Goal: Information Seeking & Learning: Learn about a topic

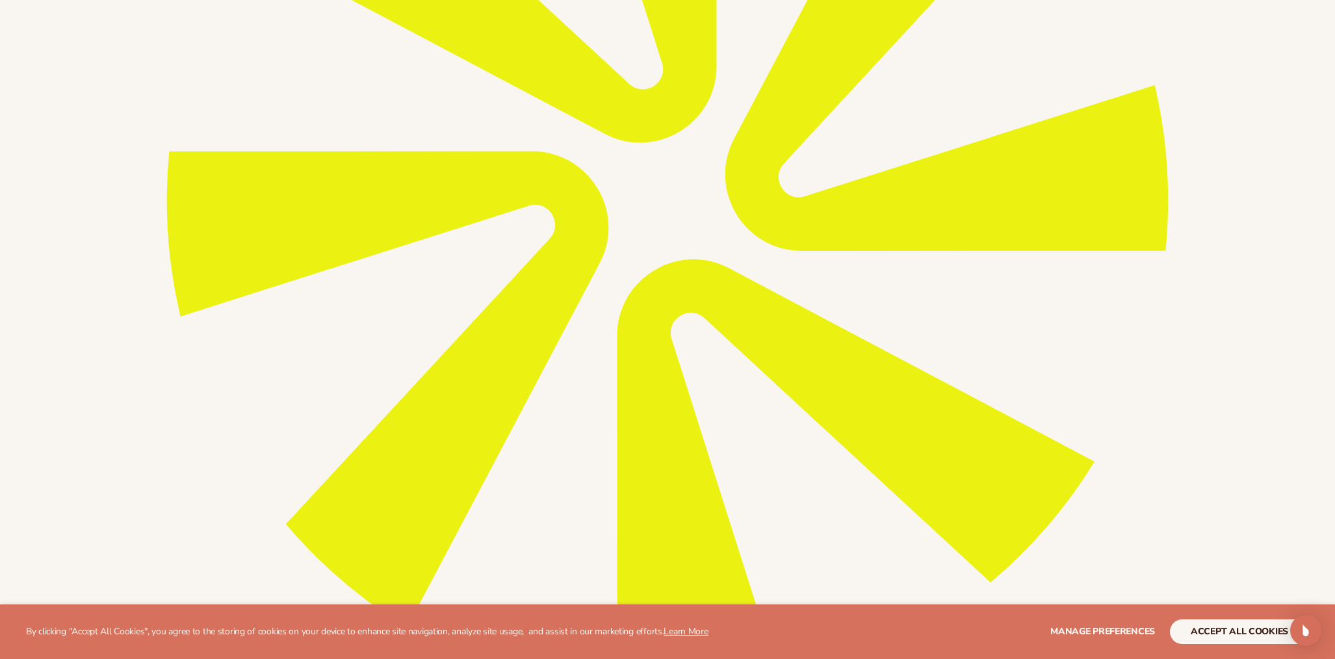
scroll to position [498, 0]
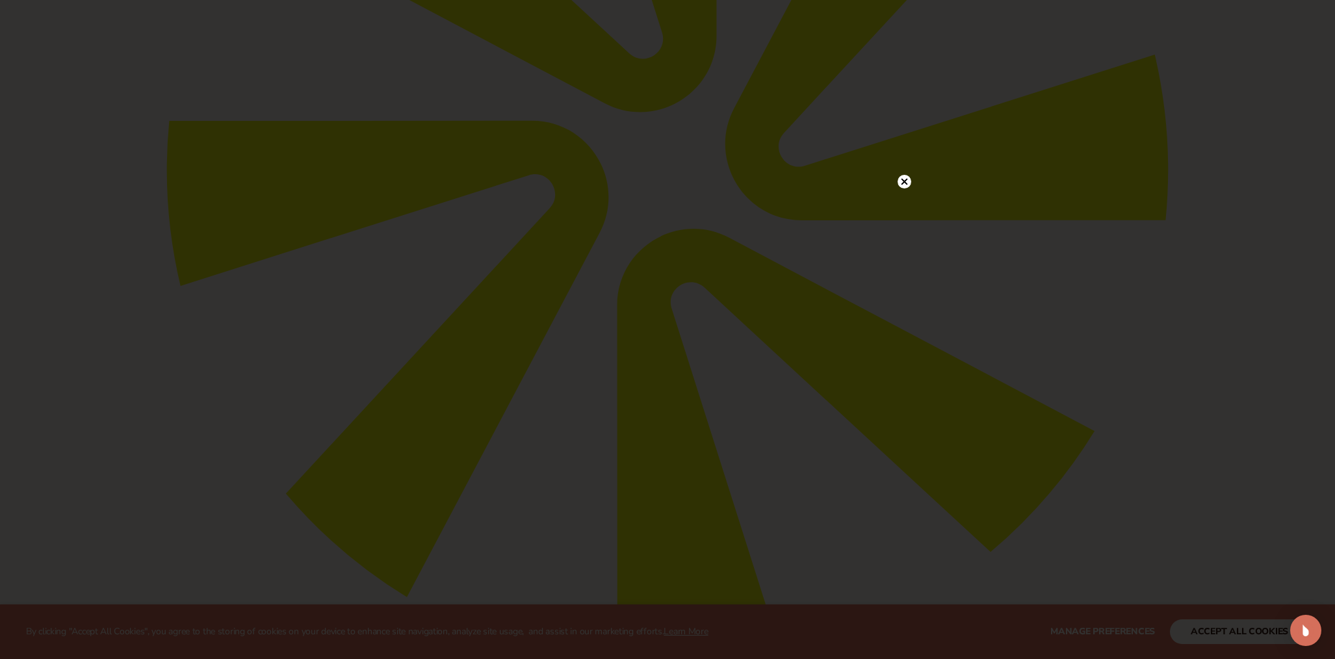
click at [898, 181] on circle at bounding box center [905, 182] width 14 height 14
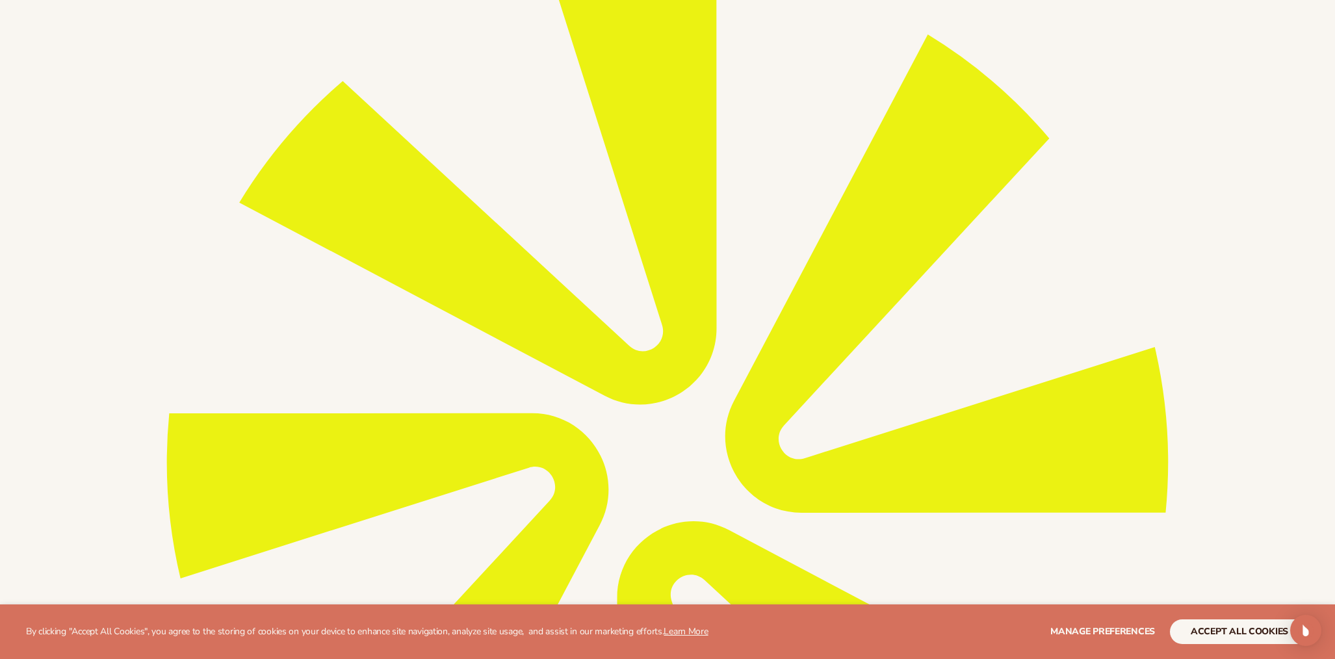
scroll to position [0, 0]
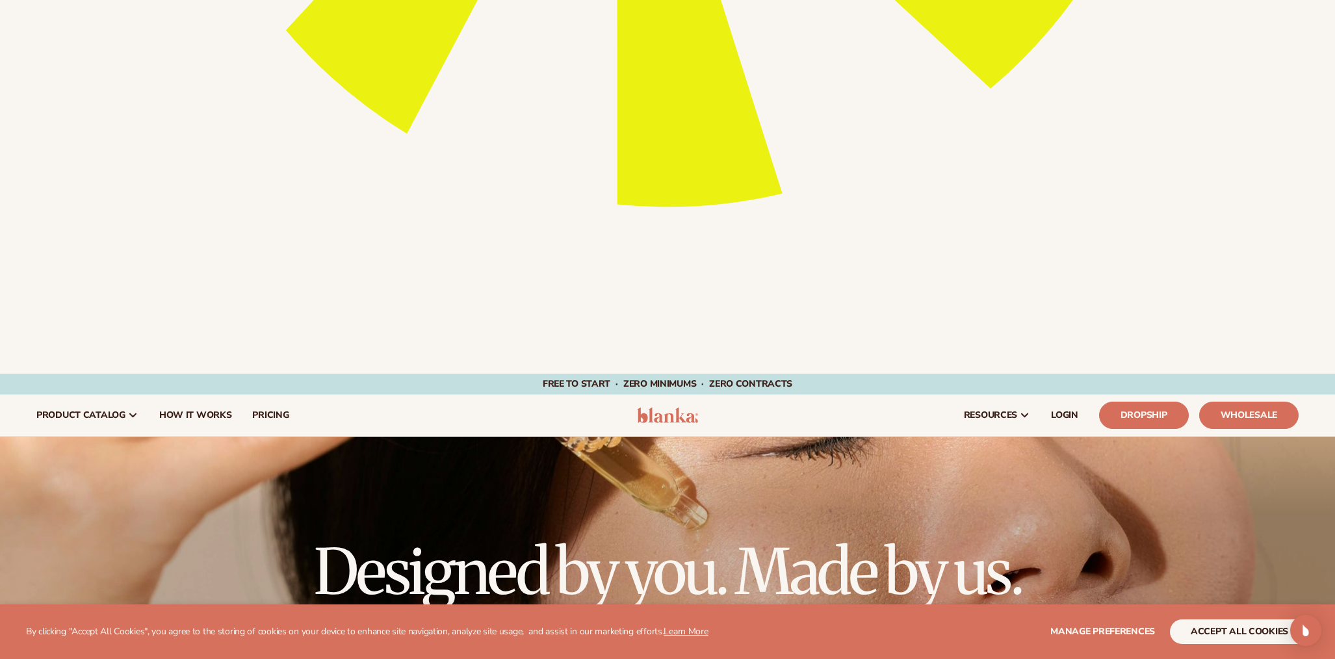
scroll to position [417, 0]
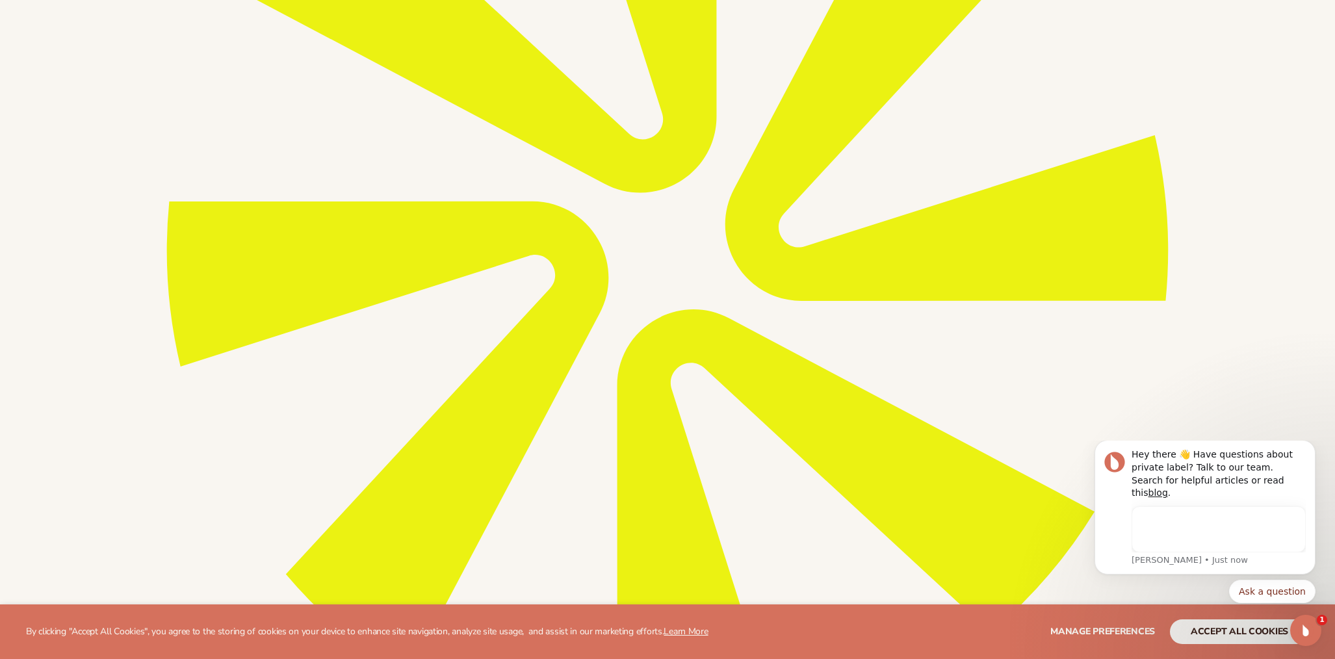
scroll to position [0, 0]
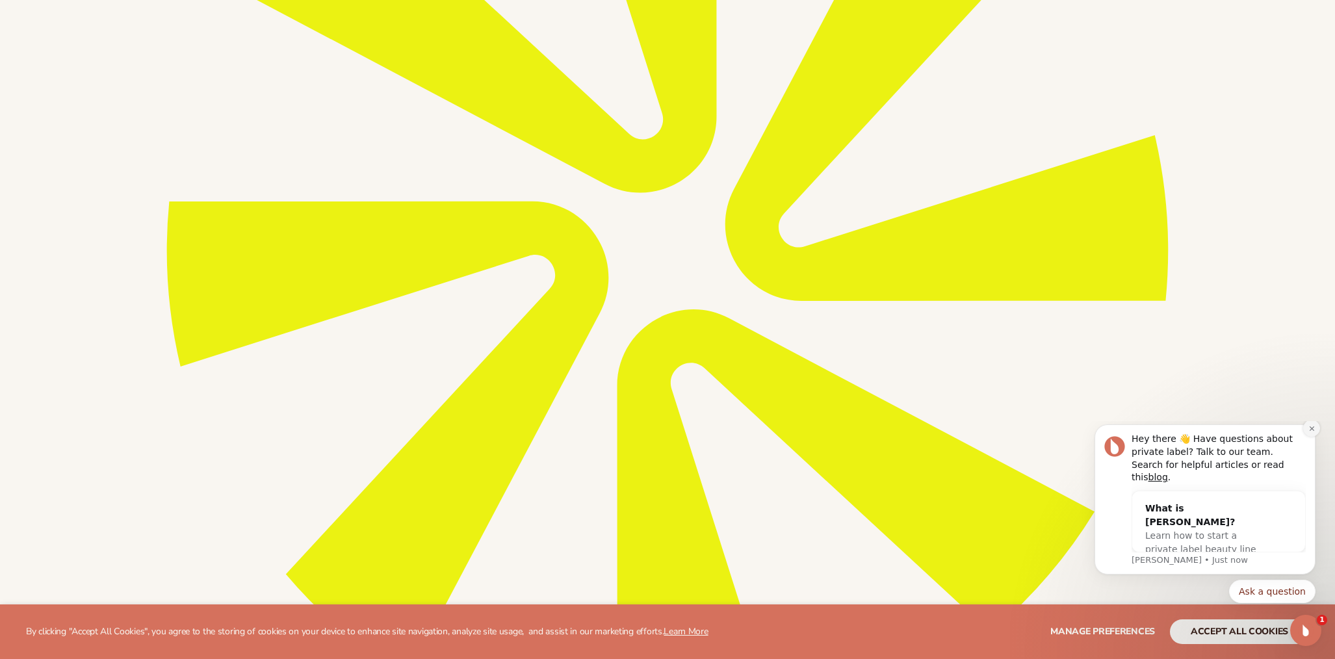
click at [1308, 432] on icon "Dismiss notification" at bounding box center [1311, 428] width 7 height 7
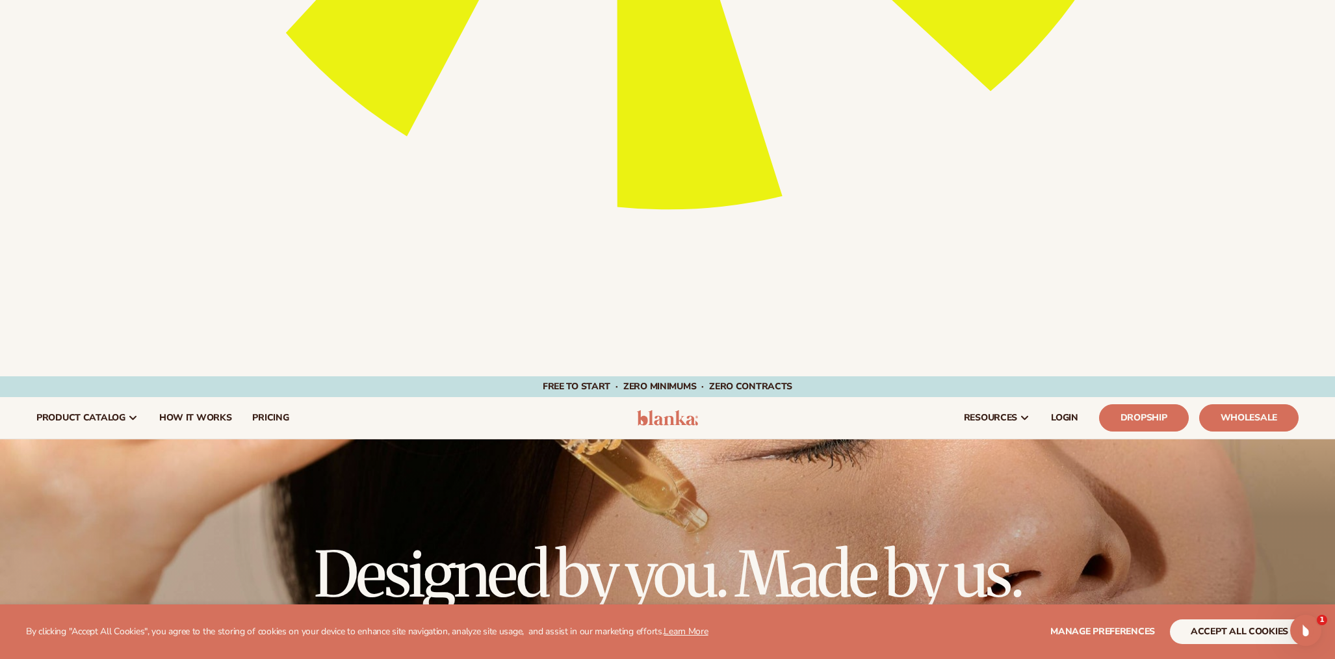
scroll to position [961, 0]
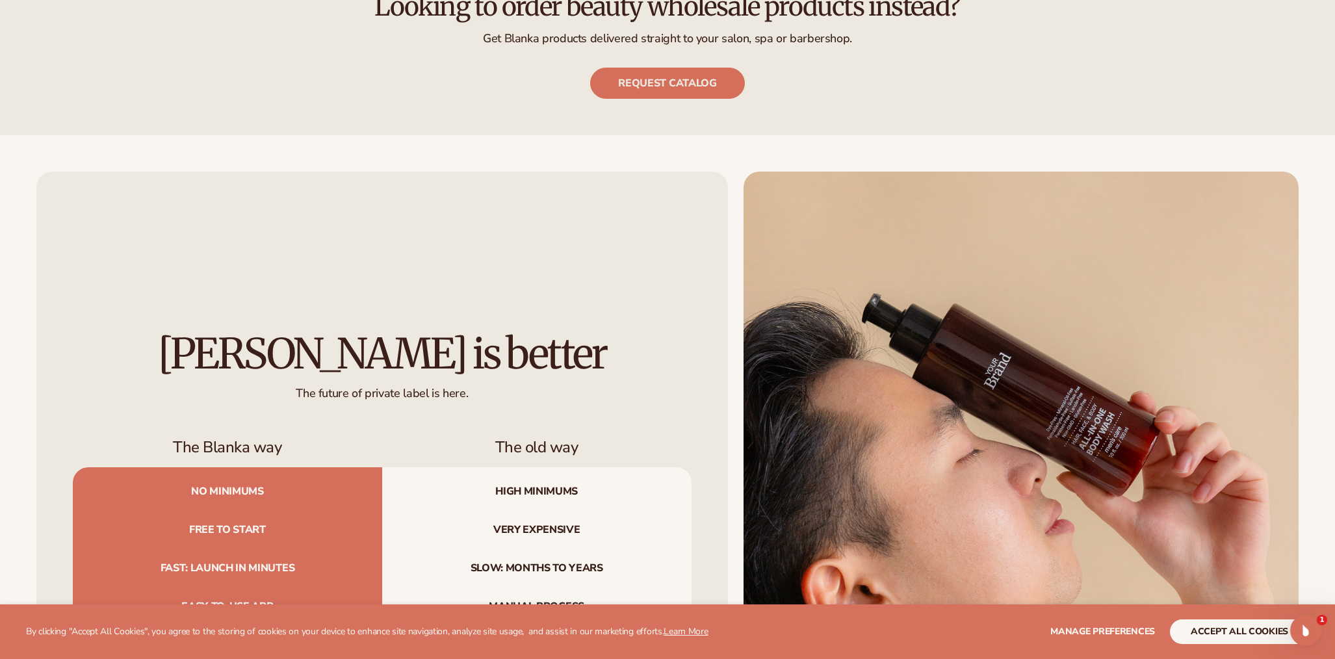
scroll to position [2942, 0]
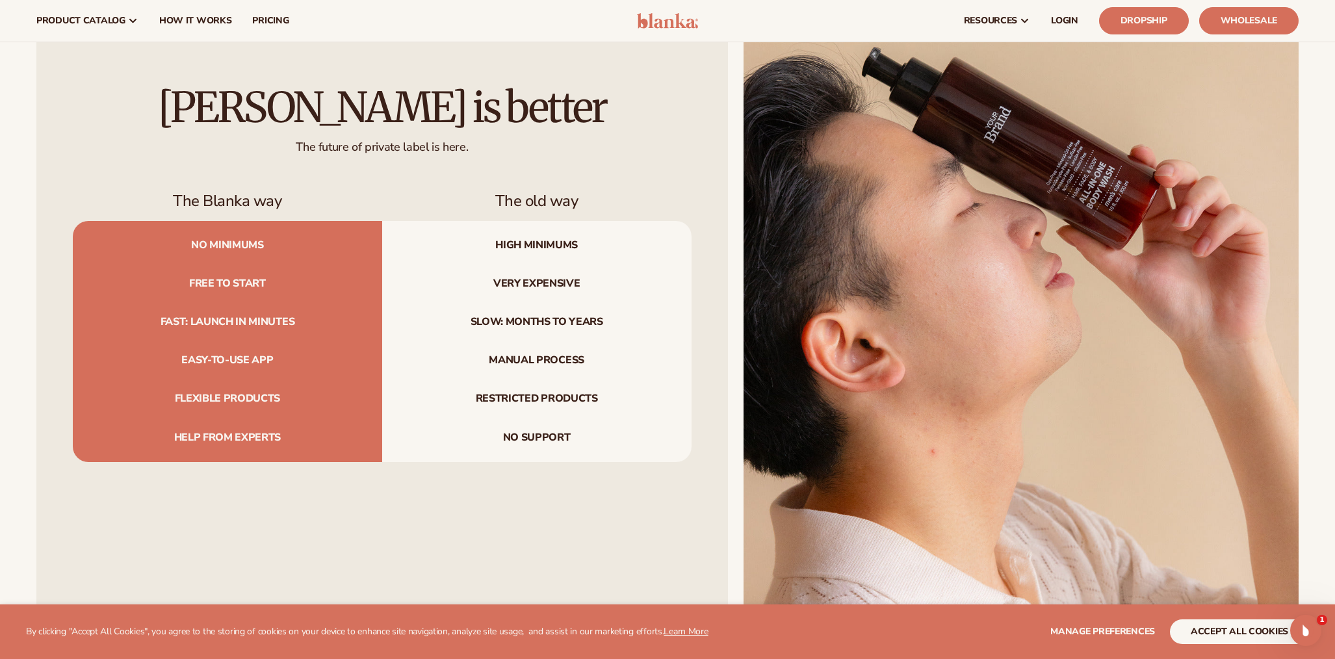
scroll to position [3015, 0]
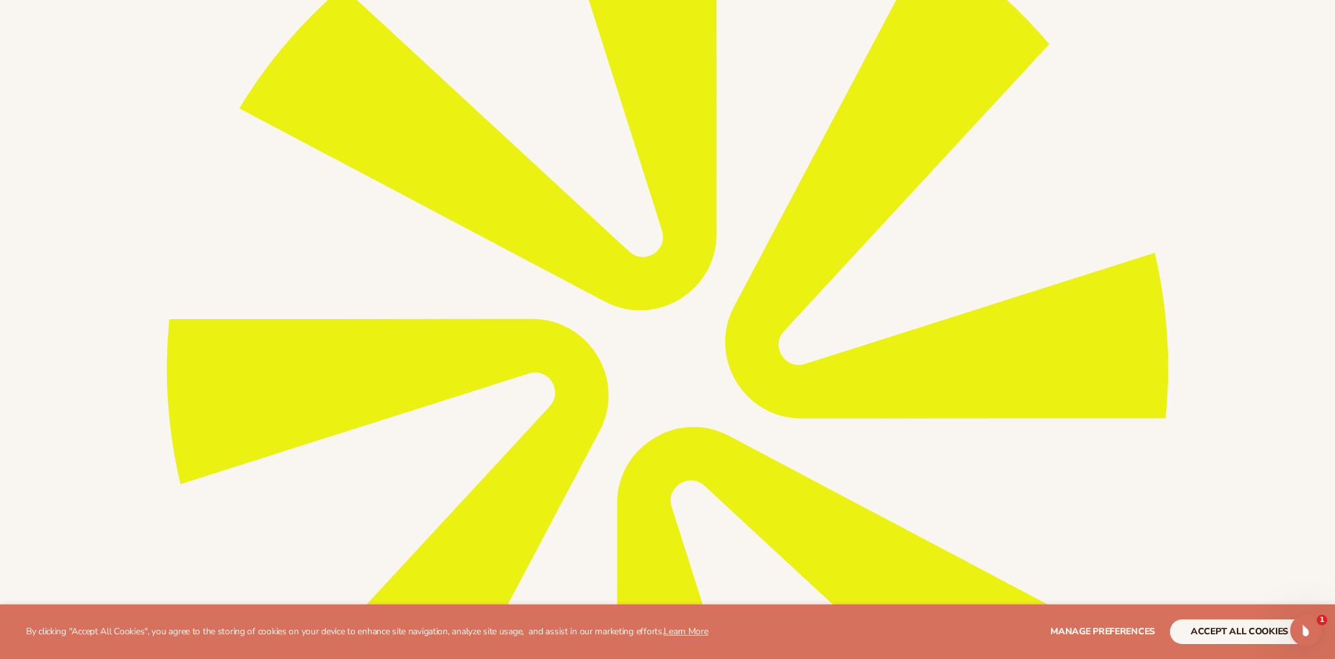
scroll to position [302, 0]
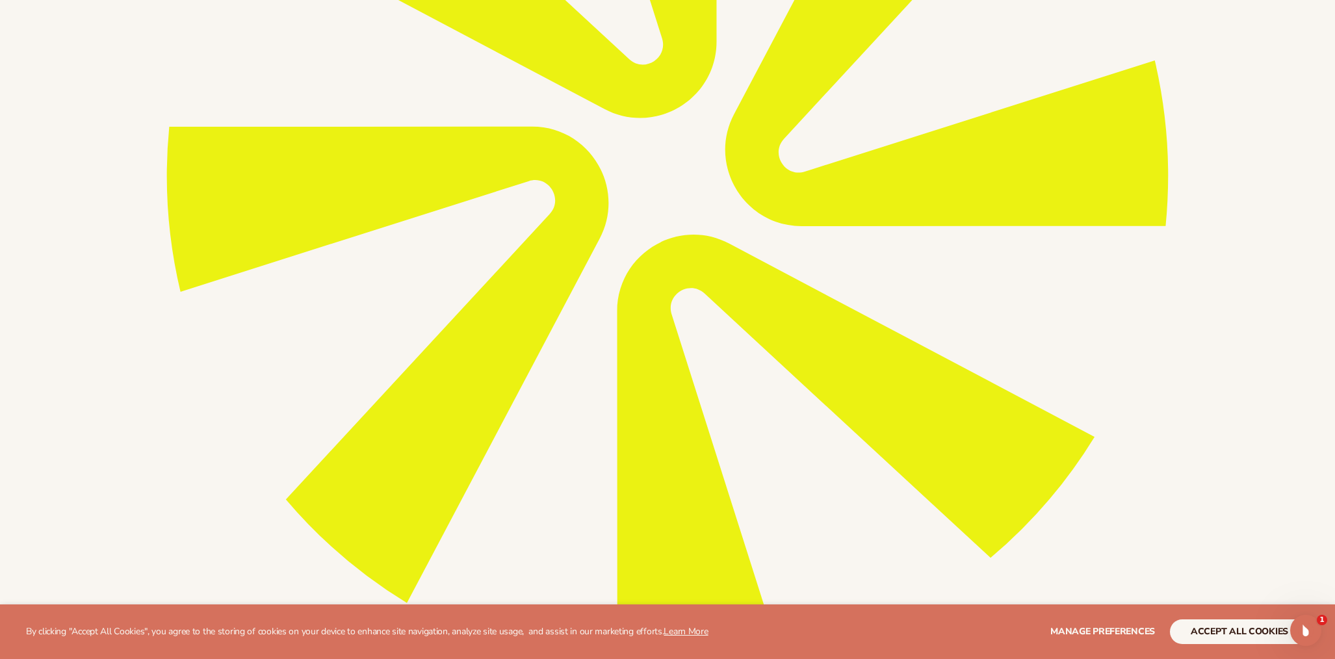
scroll to position [298, 0]
